Goal: Transaction & Acquisition: Purchase product/service

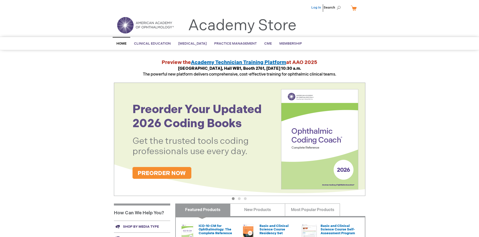
click at [317, 8] on link "Log In" at bounding box center [317, 8] width 10 height 4
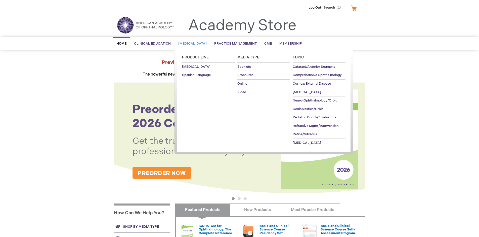
click at [194, 44] on span "[MEDICAL_DATA]" at bounding box center [192, 44] width 28 height 4
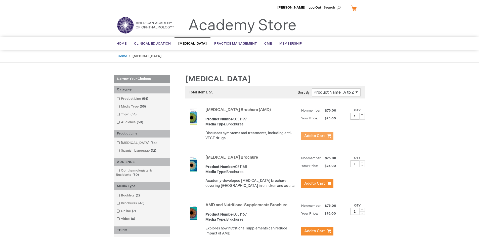
click at [317, 136] on span "Add to Cart" at bounding box center [314, 135] width 21 height 5
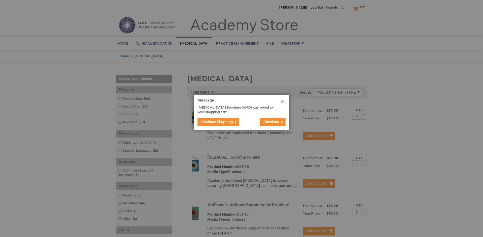
click at [217, 122] on span "Continue Shopping" at bounding box center [217, 122] width 32 height 4
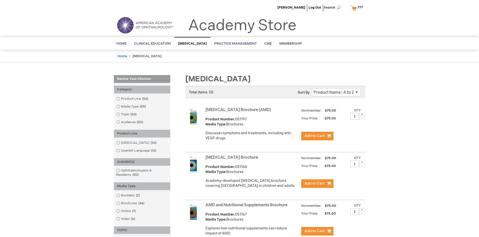
click at [248, 207] on link "AMD and Nutritional Supplements Brochure" at bounding box center [247, 205] width 82 height 5
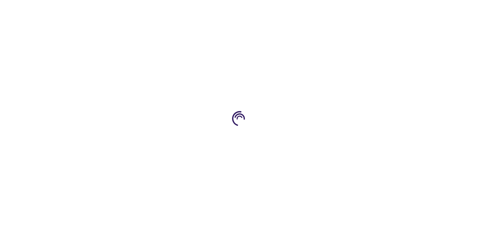
type input "1"
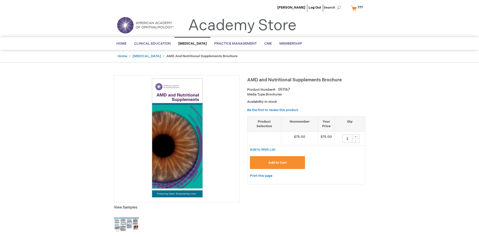
click at [278, 162] on span "Add to Cart" at bounding box center [277, 163] width 18 height 4
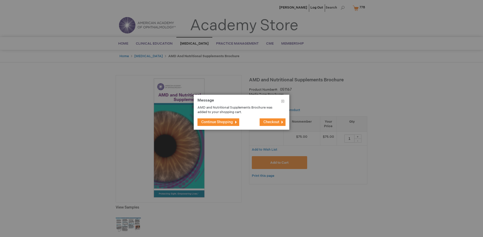
click at [217, 122] on span "Continue Shopping" at bounding box center [217, 122] width 32 height 4
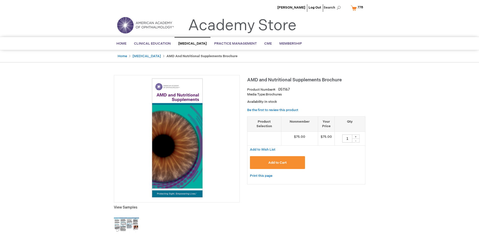
click at [358, 8] on span "778" at bounding box center [361, 7] width 6 height 4
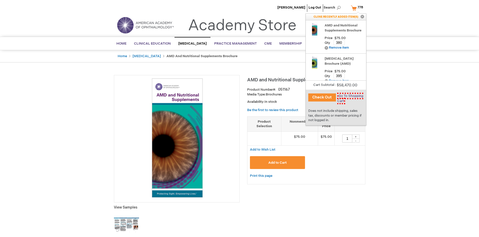
click at [350, 96] on span "Go To Shopping Cart" at bounding box center [350, 99] width 26 height 12
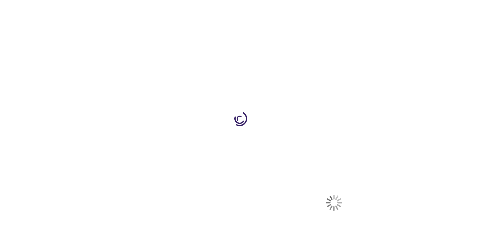
select select "US"
select select "41"
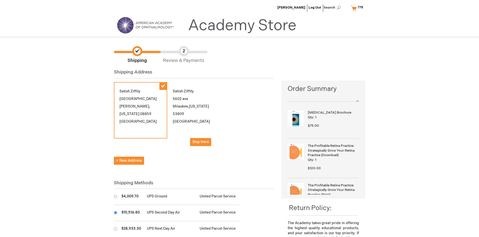
click at [115, 212] on input "radio" at bounding box center [115, 212] width 3 height 3
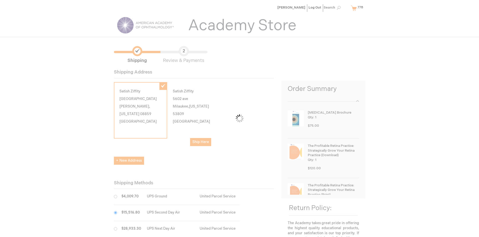
scroll to position [25, 0]
